Goal: Task Accomplishment & Management: Manage account settings

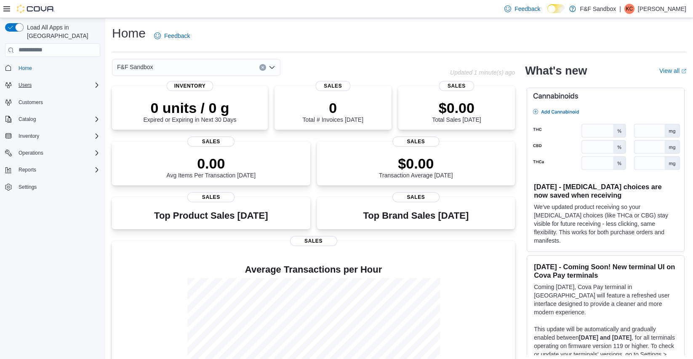
click at [53, 80] on div "Users" at bounding box center [57, 85] width 85 height 10
click at [39, 205] on link "Settings" at bounding box center [27, 210] width 25 height 10
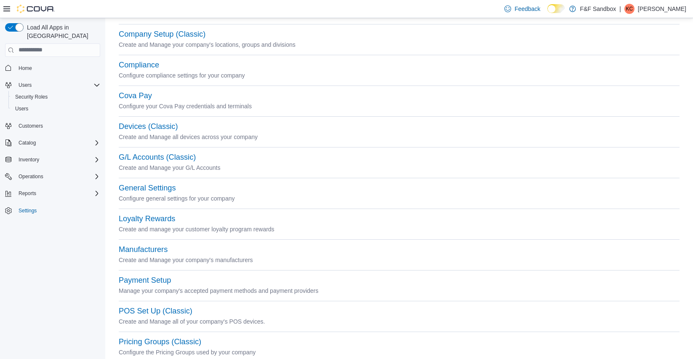
scroll to position [84, 0]
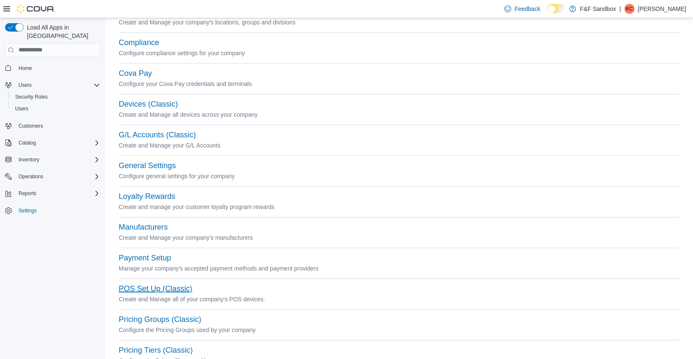
click at [145, 292] on button "POS Set Up (Classic)" at bounding box center [156, 288] width 74 height 9
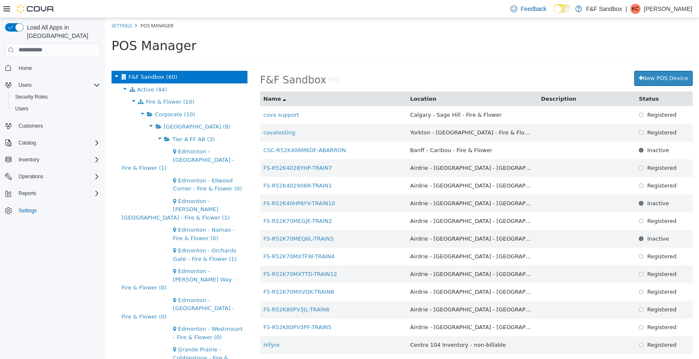
click at [133, 101] on icon at bounding box center [133, 100] width 9 height 11
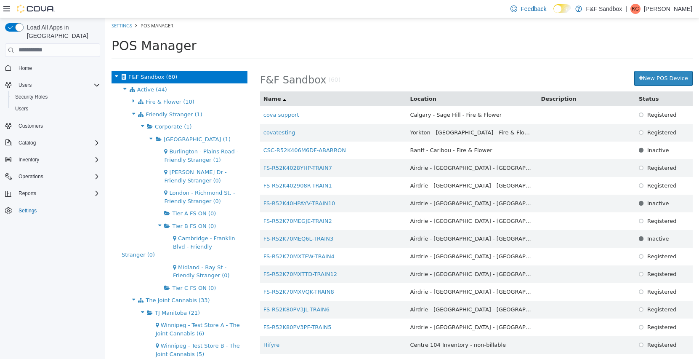
click at [131, 111] on icon at bounding box center [133, 113] width 9 height 11
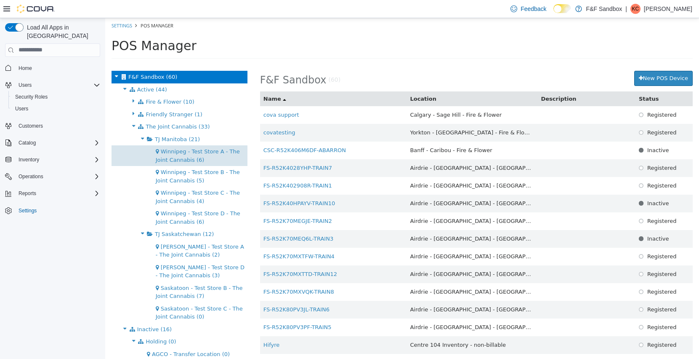
click at [198, 151] on span "Winnipeg - Test Store A - The Joint Cannabis (6)" at bounding box center [198, 155] width 84 height 15
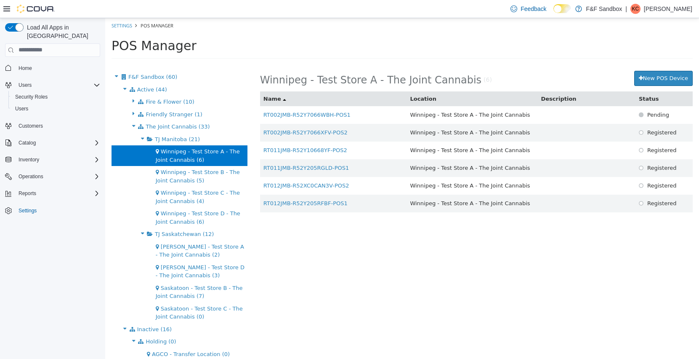
click at [338, 45] on h1 "POS Manager" at bounding box center [402, 45] width 581 height 14
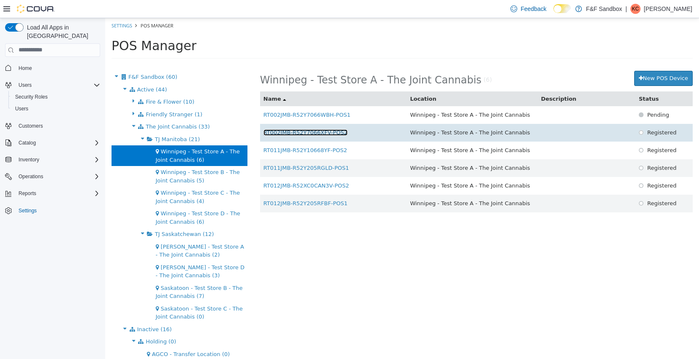
click at [312, 132] on link "RT002JMB-R52Y7066XFV-POS2" at bounding box center [306, 132] width 84 height 6
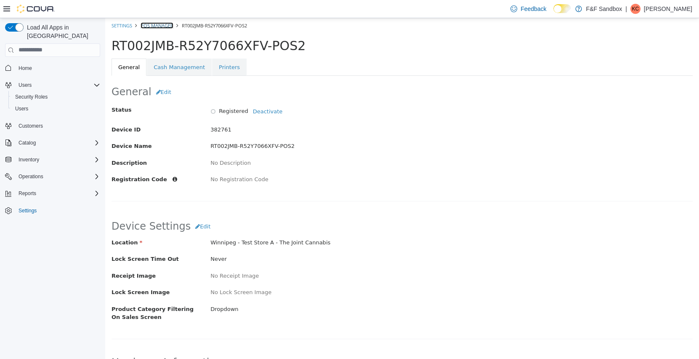
click at [160, 27] on link "POS Manager" at bounding box center [157, 25] width 33 height 6
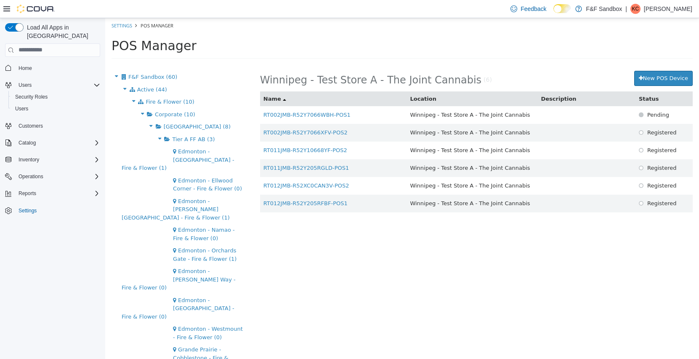
click at [679, 10] on p "[PERSON_NAME]" at bounding box center [668, 9] width 48 height 10
click at [638, 80] on span "Sign Out" at bounding box center [638, 81] width 23 height 8
